Goal: Task Accomplishment & Management: Use online tool/utility

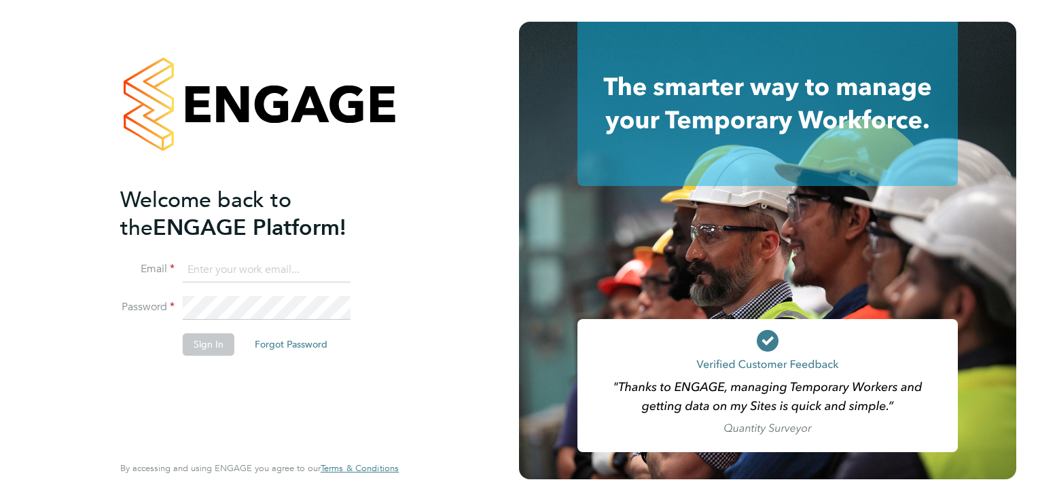
type input "[EMAIL_ADDRESS][DOMAIN_NAME]"
click at [215, 351] on button "Sign In" at bounding box center [209, 344] width 52 height 22
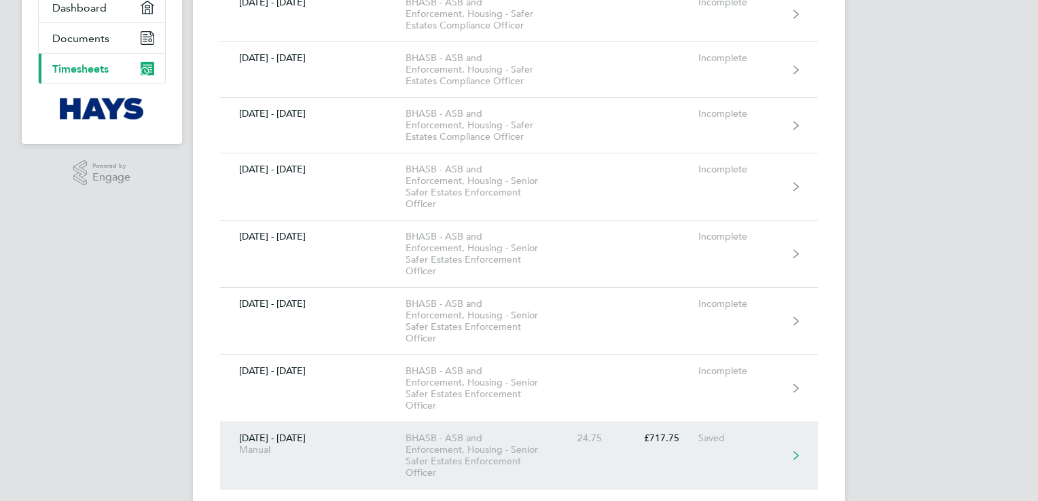
scroll to position [407, 0]
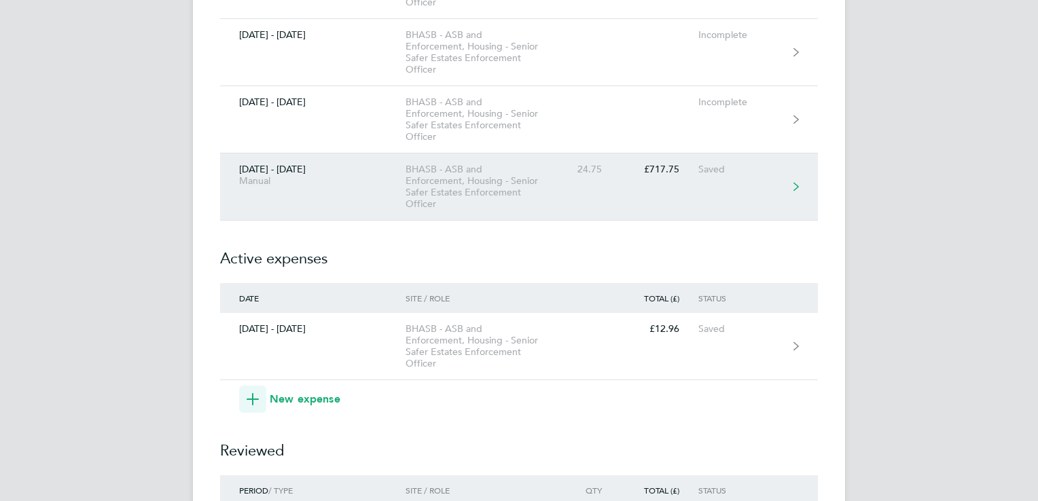
click at [594, 182] on link "[DATE] - [DATE] Manual BHASB - ASB and Enforcement, Housing - Senior Safer Esta…" at bounding box center [519, 186] width 598 height 67
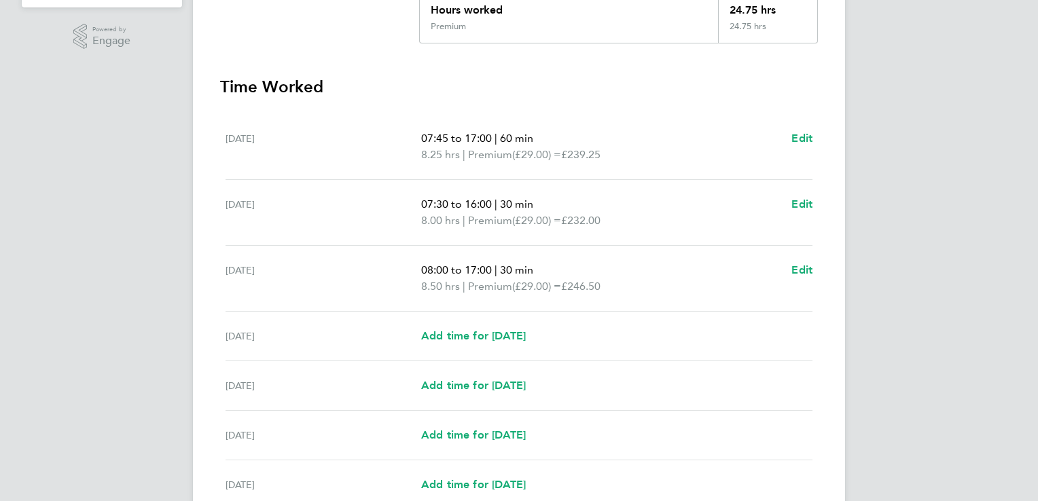
scroll to position [340, 0]
